Goal: Information Seeking & Learning: Learn about a topic

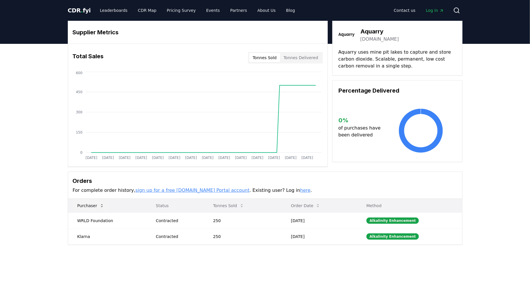
click at [93, 204] on button "Purchaser" at bounding box center [91, 206] width 36 height 12
click at [94, 204] on button "Purchaser" at bounding box center [91, 206] width 36 height 12
click at [114, 11] on link "Leaderboards" at bounding box center [113, 10] width 37 height 10
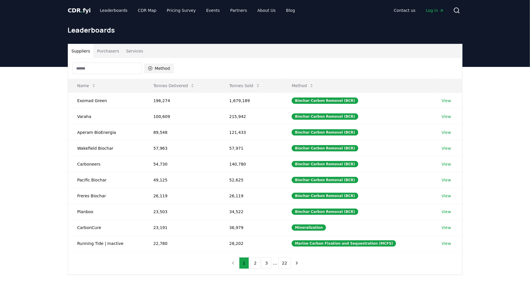
click at [154, 67] on button "Method" at bounding box center [159, 68] width 30 height 9
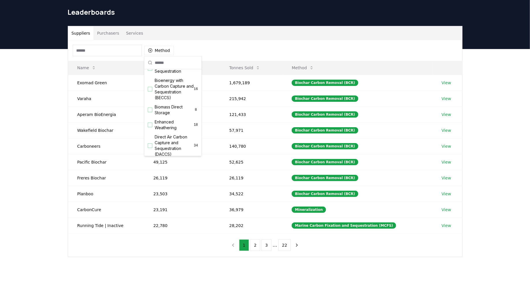
scroll to position [59, 0]
click at [165, 127] on span "Enhanced Weathering" at bounding box center [174, 127] width 39 height 12
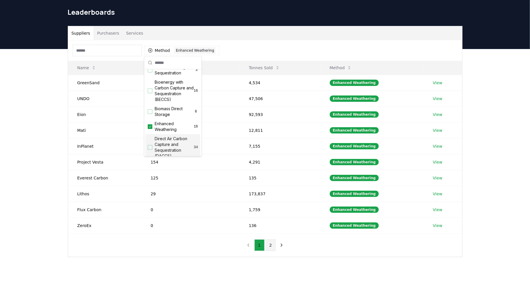
click at [266, 239] on button "2" at bounding box center [271, 245] width 10 height 12
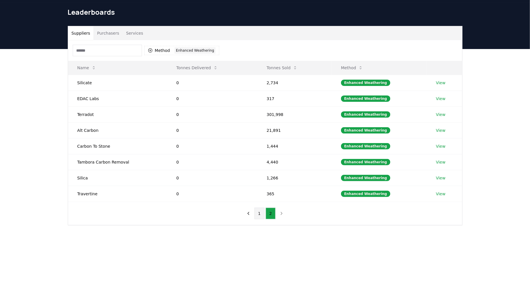
click at [262, 210] on button "1" at bounding box center [259, 214] width 10 height 12
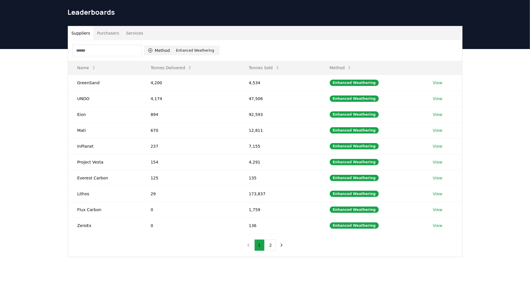
click at [171, 52] on button "Method 1 Enhanced Weathering" at bounding box center [181, 50] width 75 height 9
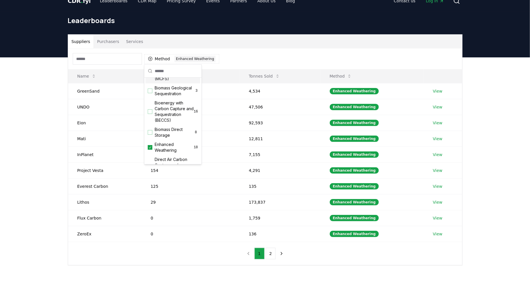
scroll to position [46, 0]
click at [151, 143] on div "Enhanced Weathering 18" at bounding box center [172, 147] width 55 height 15
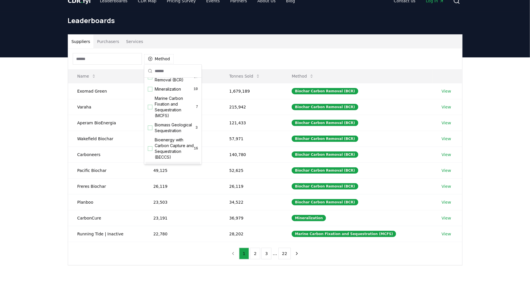
scroll to position [0, 0]
click at [151, 97] on div "Suggestions" at bounding box center [150, 98] width 5 height 5
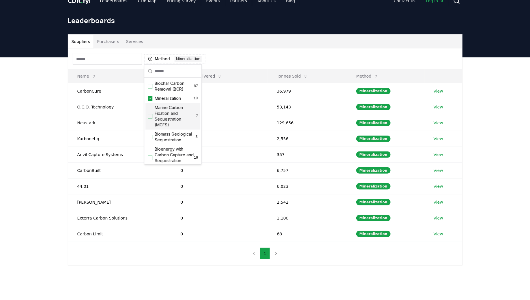
click at [52, 174] on div "Suppliers Purchasers Services Method 1 Mineralization Name Tonnes Delivered Ton…" at bounding box center [265, 172] width 530 height 231
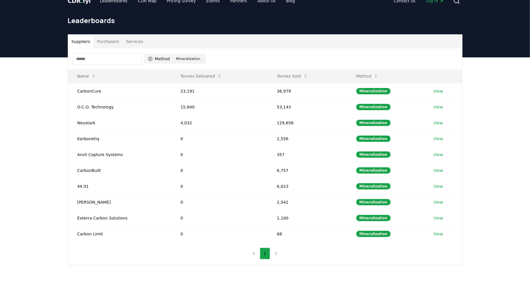
click at [162, 61] on button "Method 1 Mineralization" at bounding box center [174, 58] width 61 height 9
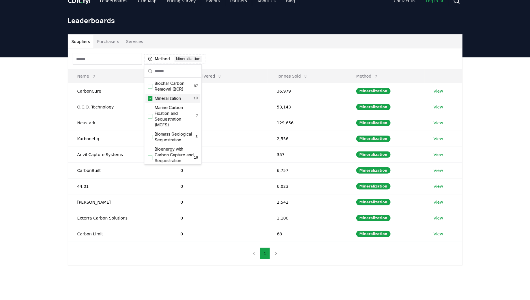
click at [151, 98] on icon "Suggestions" at bounding box center [150, 98] width 4 height 5
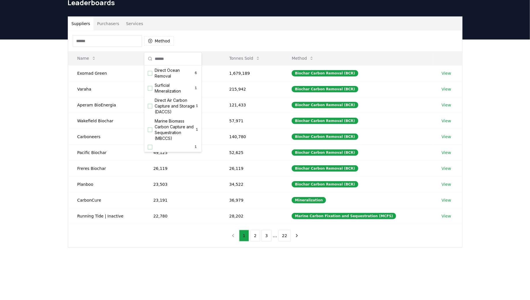
scroll to position [31, 0]
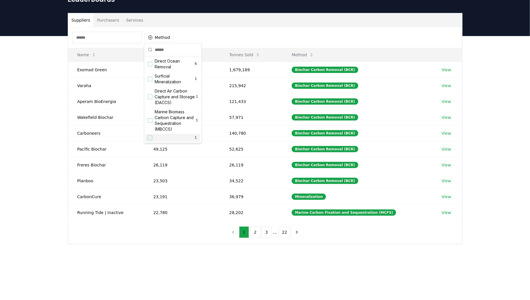
click at [153, 136] on div "1" at bounding box center [172, 138] width 55 height 8
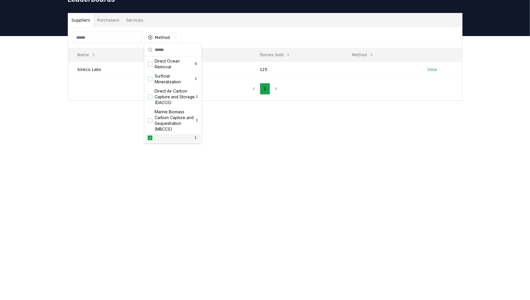
click at [150, 137] on icon "Suggestions" at bounding box center [150, 138] width 2 height 2
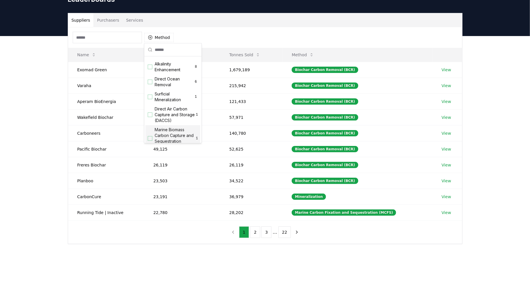
scroll to position [161, 0]
click at [159, 96] on span "Surficial Mineralization" at bounding box center [174, 97] width 39 height 12
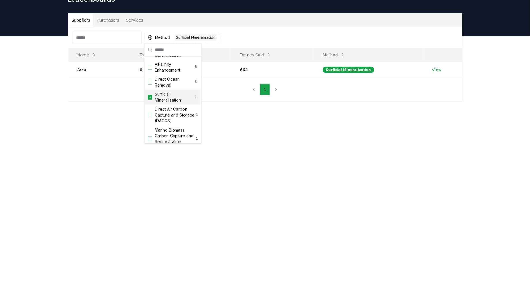
click at [158, 96] on span "Surficial Mineralization" at bounding box center [174, 97] width 39 height 12
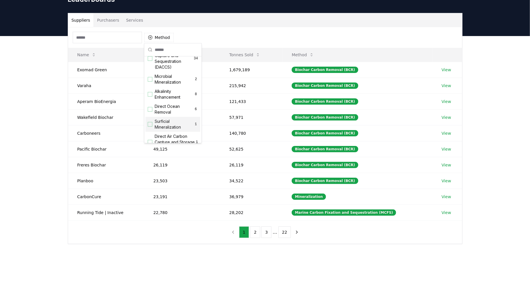
scroll to position [135, 0]
click at [155, 95] on span "Alkalinity Enhancement" at bounding box center [174, 94] width 39 height 12
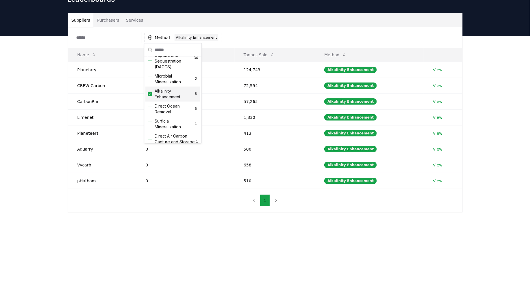
click at [55, 227] on div "Suppliers Purchasers Services Method 1 Alkalinity Enhancement Name Tonnes Deliv…" at bounding box center [265, 135] width 530 height 199
